Goal: Task Accomplishment & Management: Manage account settings

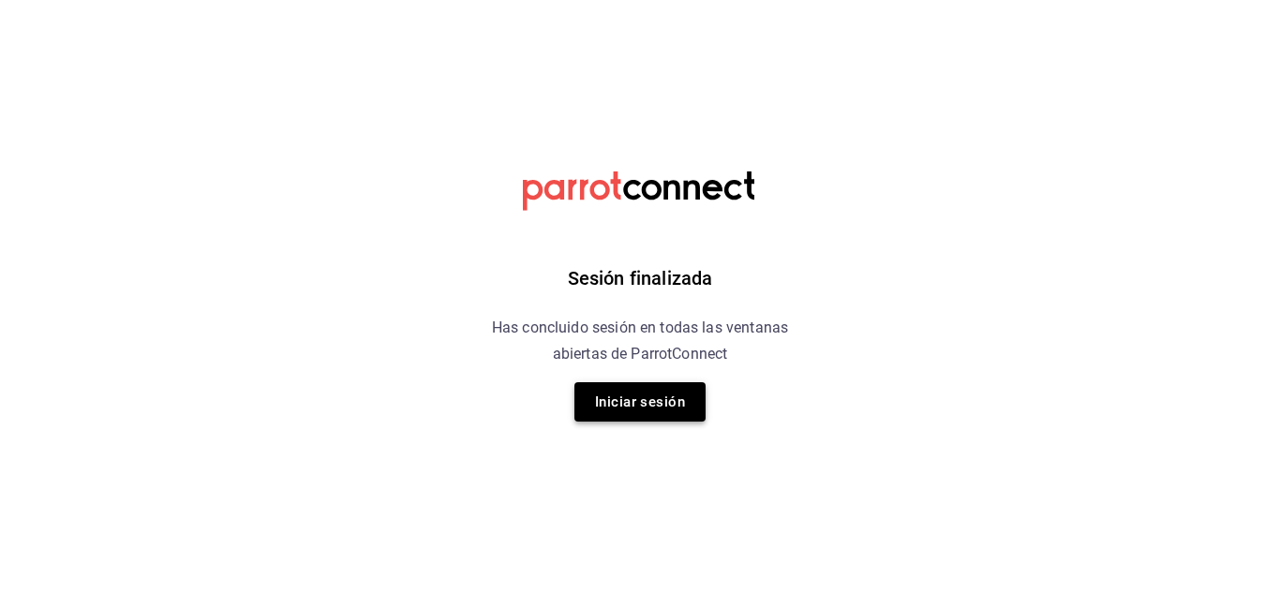
click at [632, 405] on button "Iniciar sesión" at bounding box center [639, 401] width 131 height 39
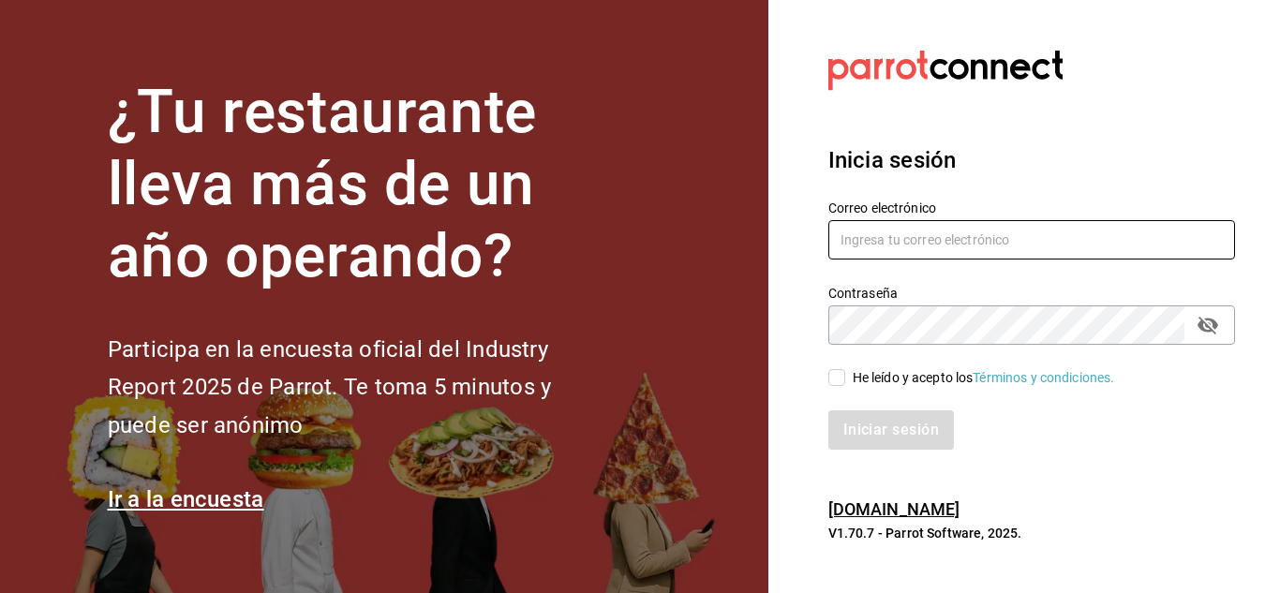
type input "conti.molar.fernanda@gmail.com"
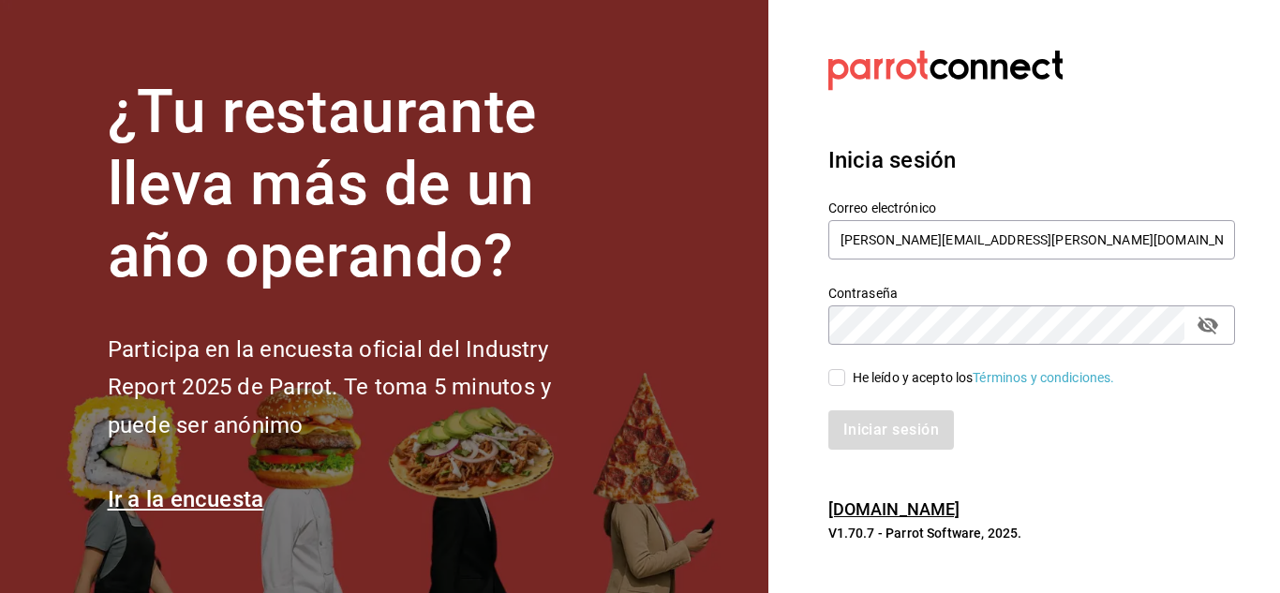
click at [836, 376] on input "He leído y acepto los Términos y condiciones." at bounding box center [836, 377] width 17 height 17
checkbox input "true"
click at [883, 437] on button "Iniciar sesión" at bounding box center [891, 429] width 127 height 39
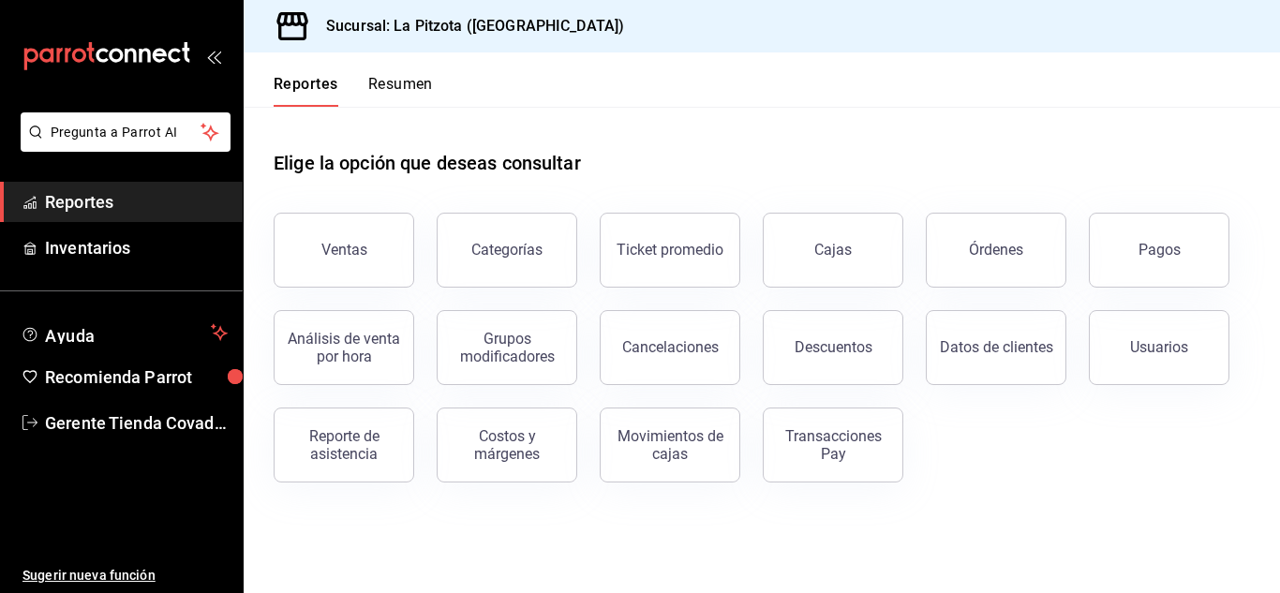
click at [388, 101] on button "Resumen" at bounding box center [400, 91] width 65 height 32
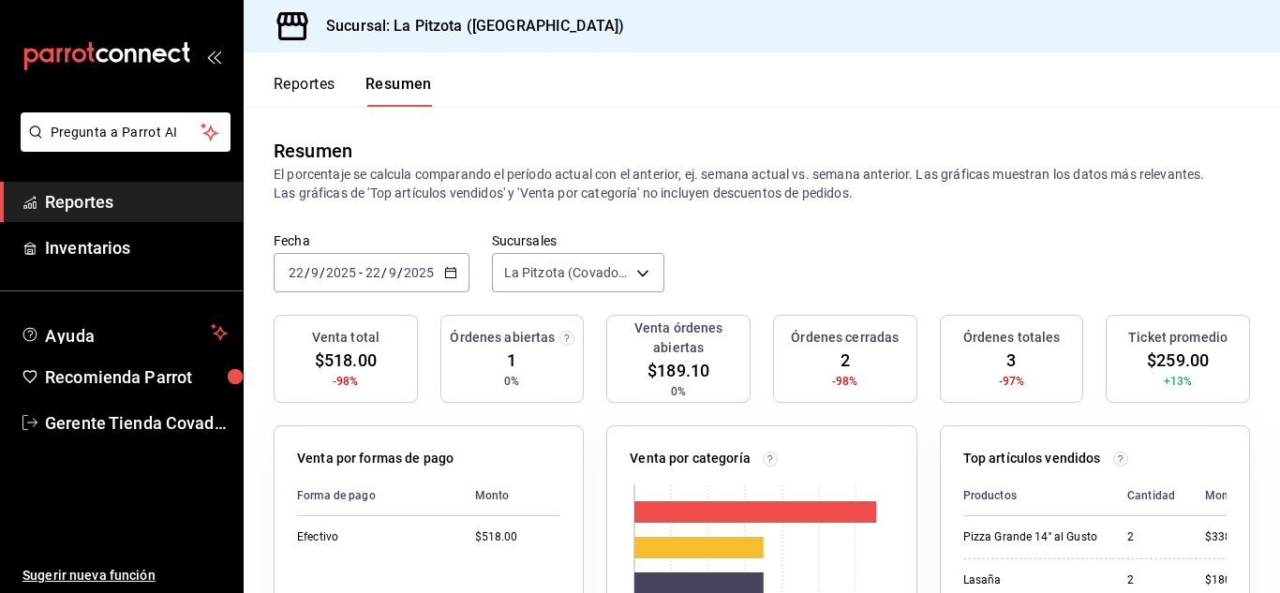
click at [449, 277] on icon "button" at bounding box center [450, 272] width 13 height 13
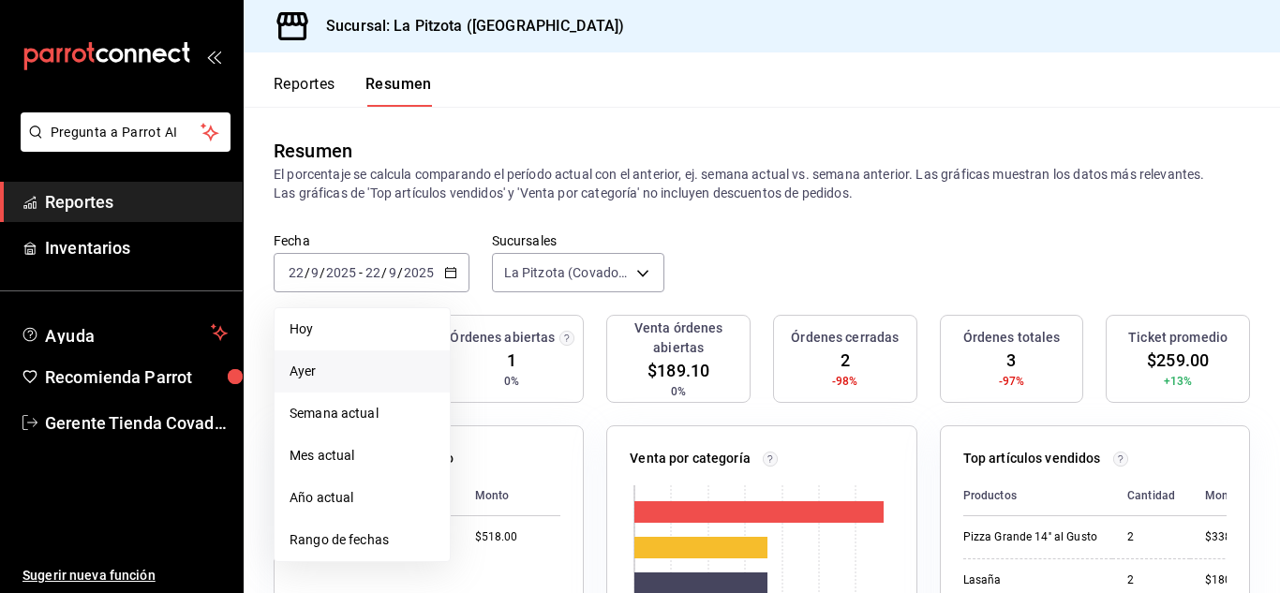
click at [387, 380] on span "Ayer" at bounding box center [361, 372] width 145 height 20
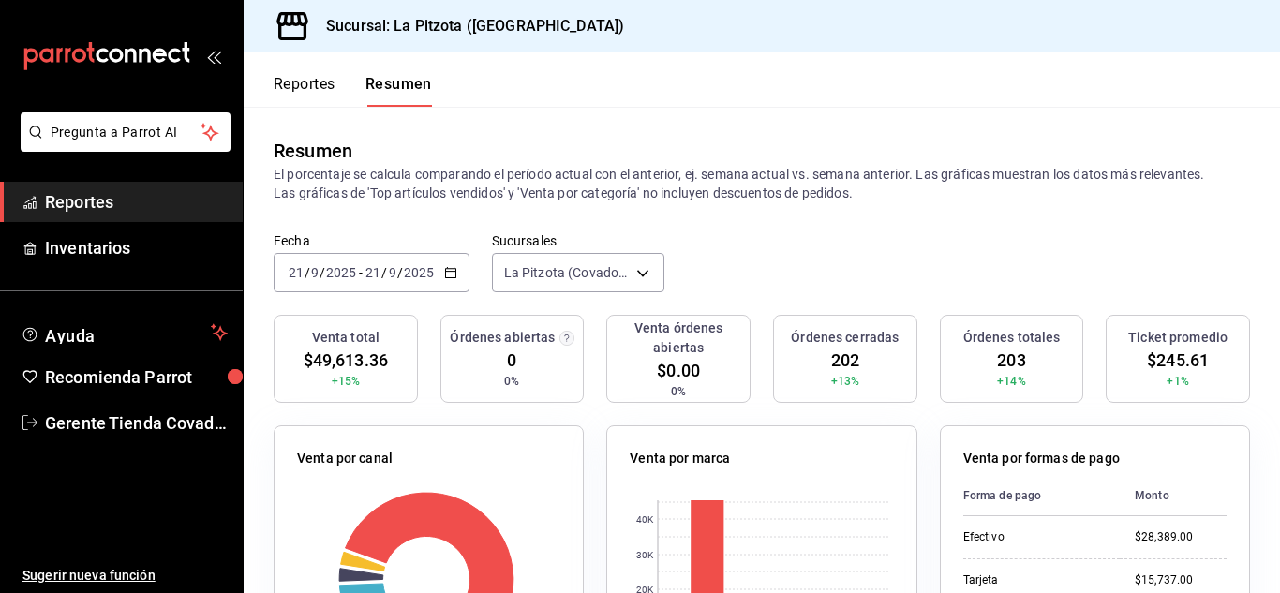
click at [333, 91] on button "Reportes" at bounding box center [305, 91] width 62 height 32
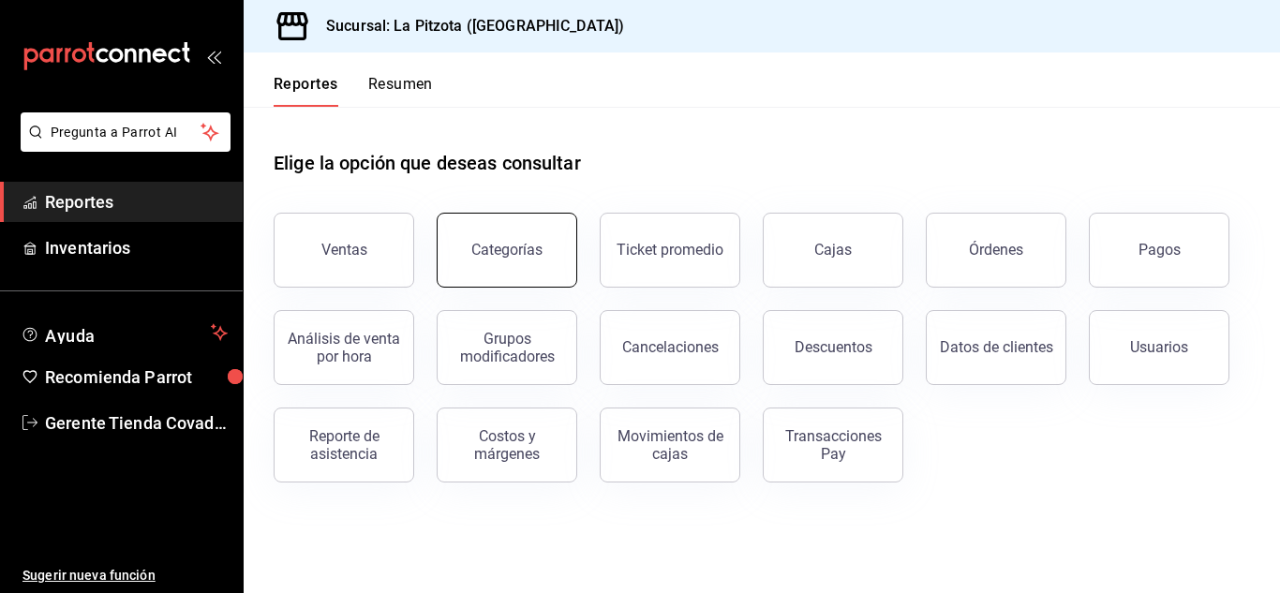
click at [483, 247] on div "Categorías" at bounding box center [506, 250] width 71 height 18
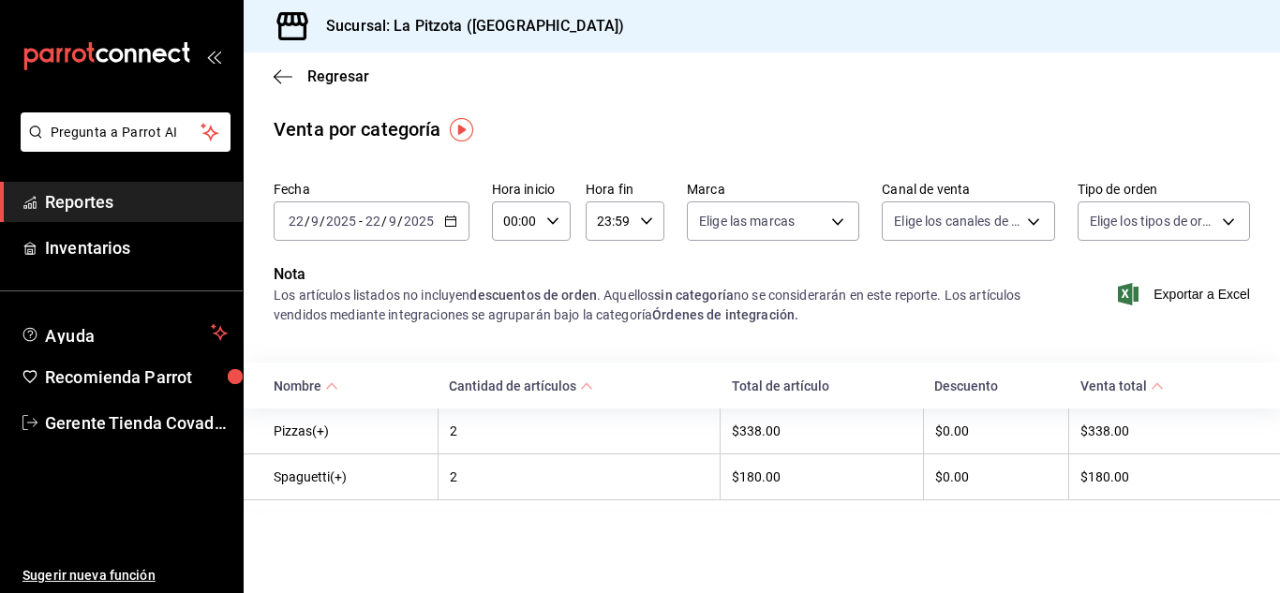
click at [447, 229] on div "[DATE] [DATE] - [DATE] [DATE]" at bounding box center [372, 220] width 196 height 39
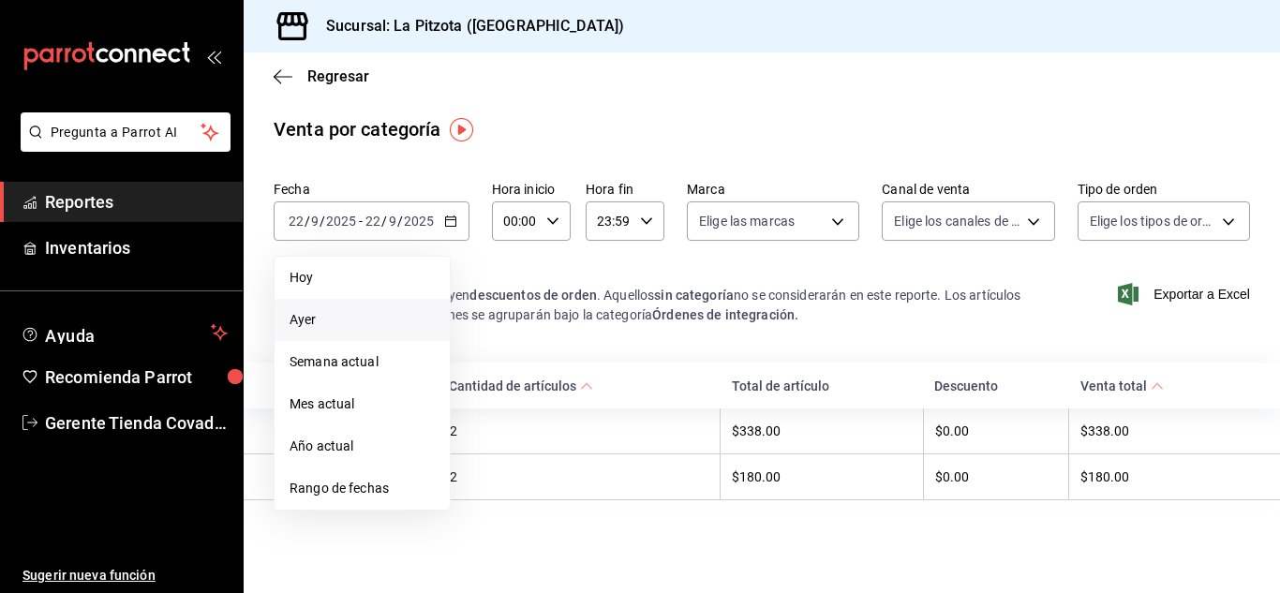
click at [377, 316] on span "Ayer" at bounding box center [361, 320] width 145 height 20
